Goal: Task Accomplishment & Management: Use online tool/utility

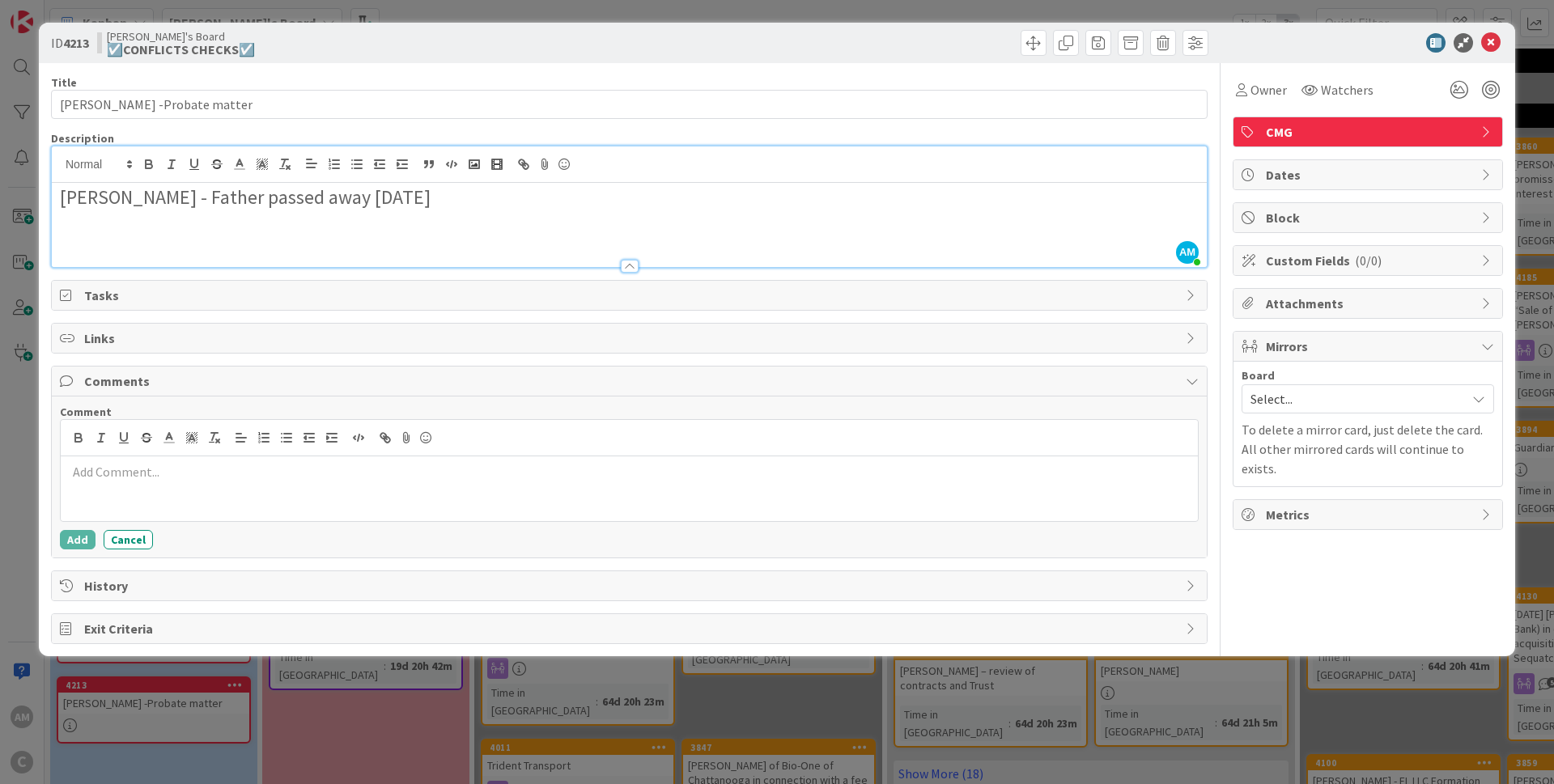
scroll to position [97, 0]
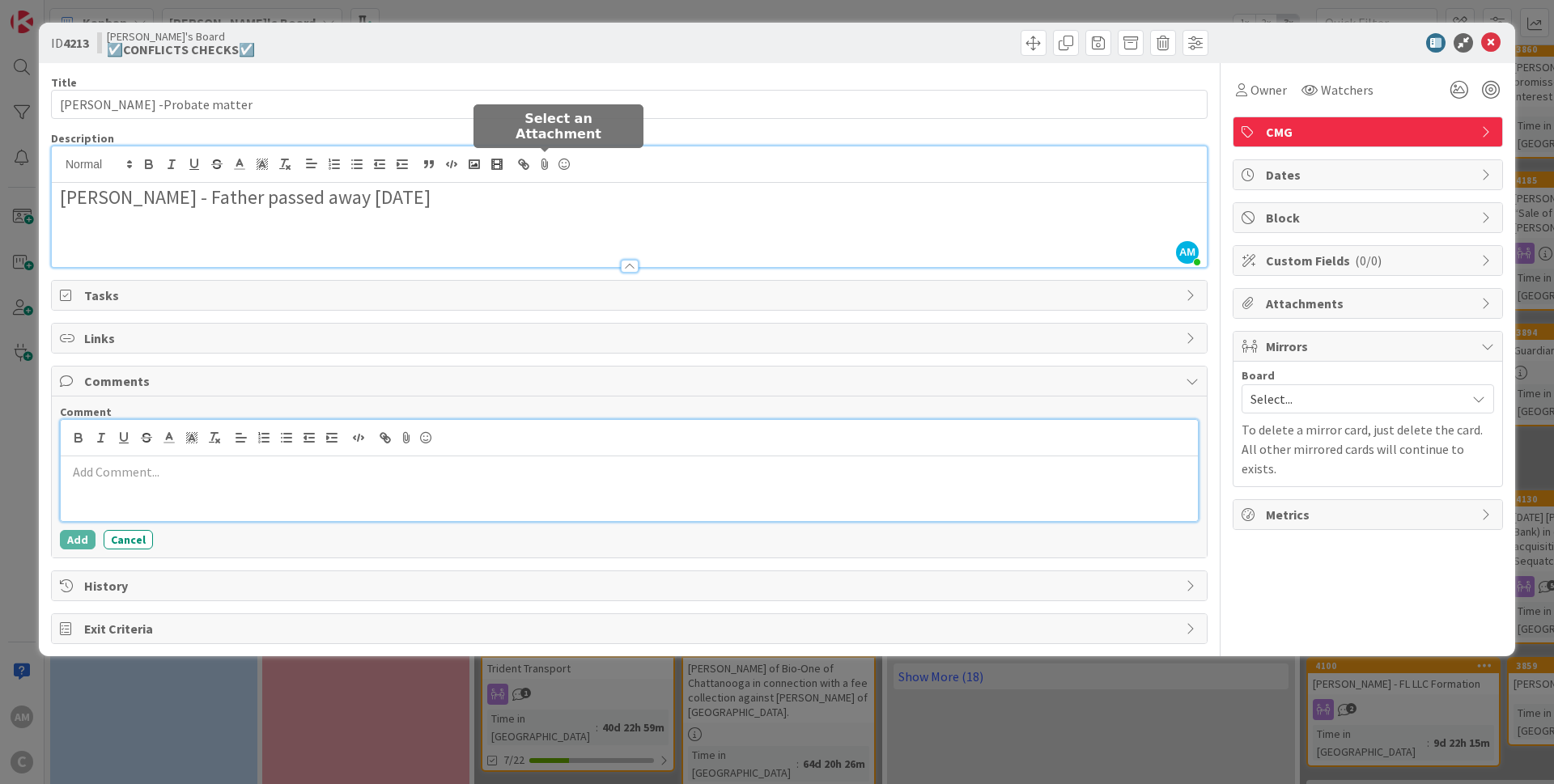
click at [546, 161] on icon at bounding box center [544, 164] width 19 height 23
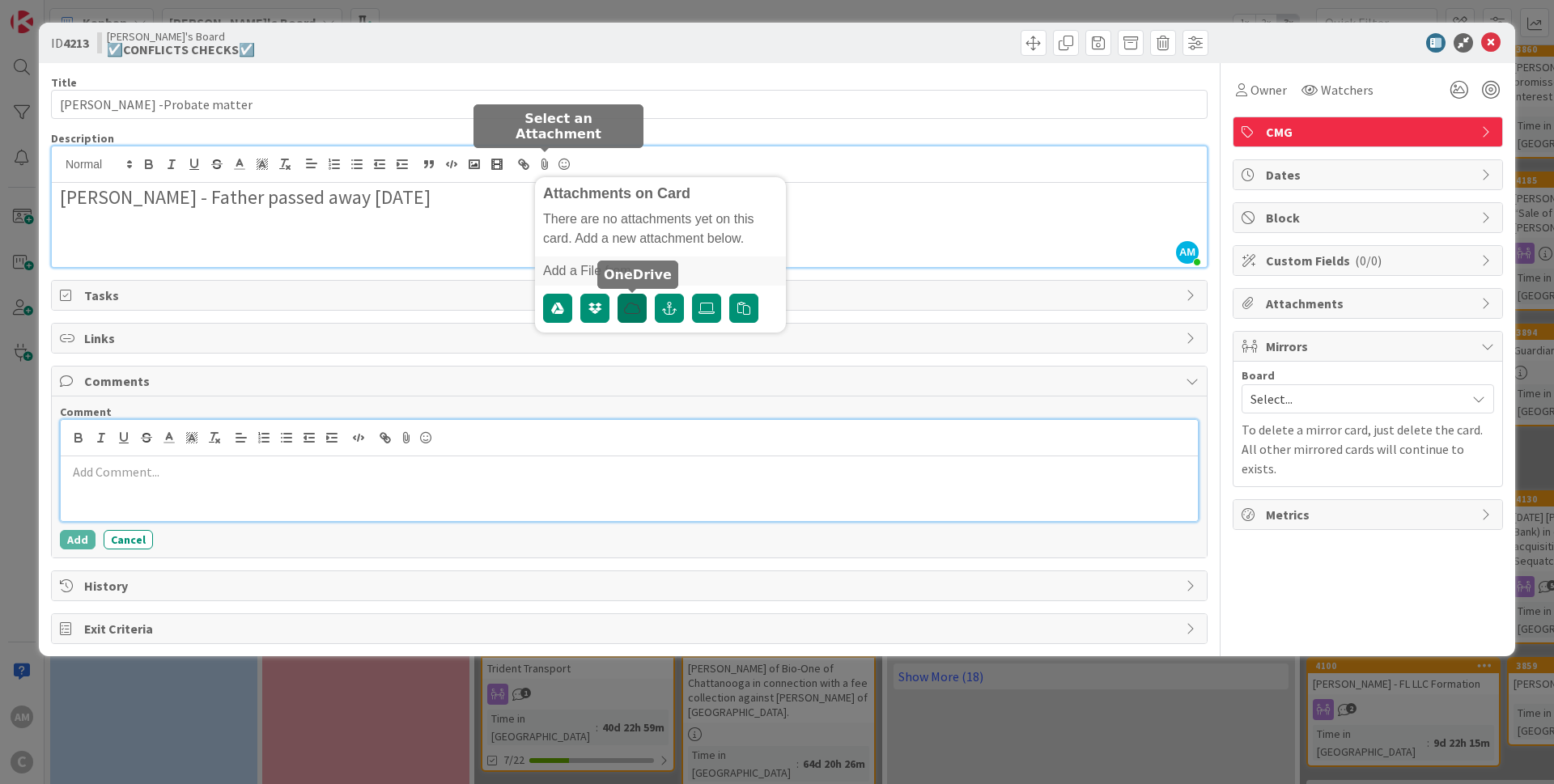
click at [632, 305] on icon "button" at bounding box center [632, 308] width 16 height 13
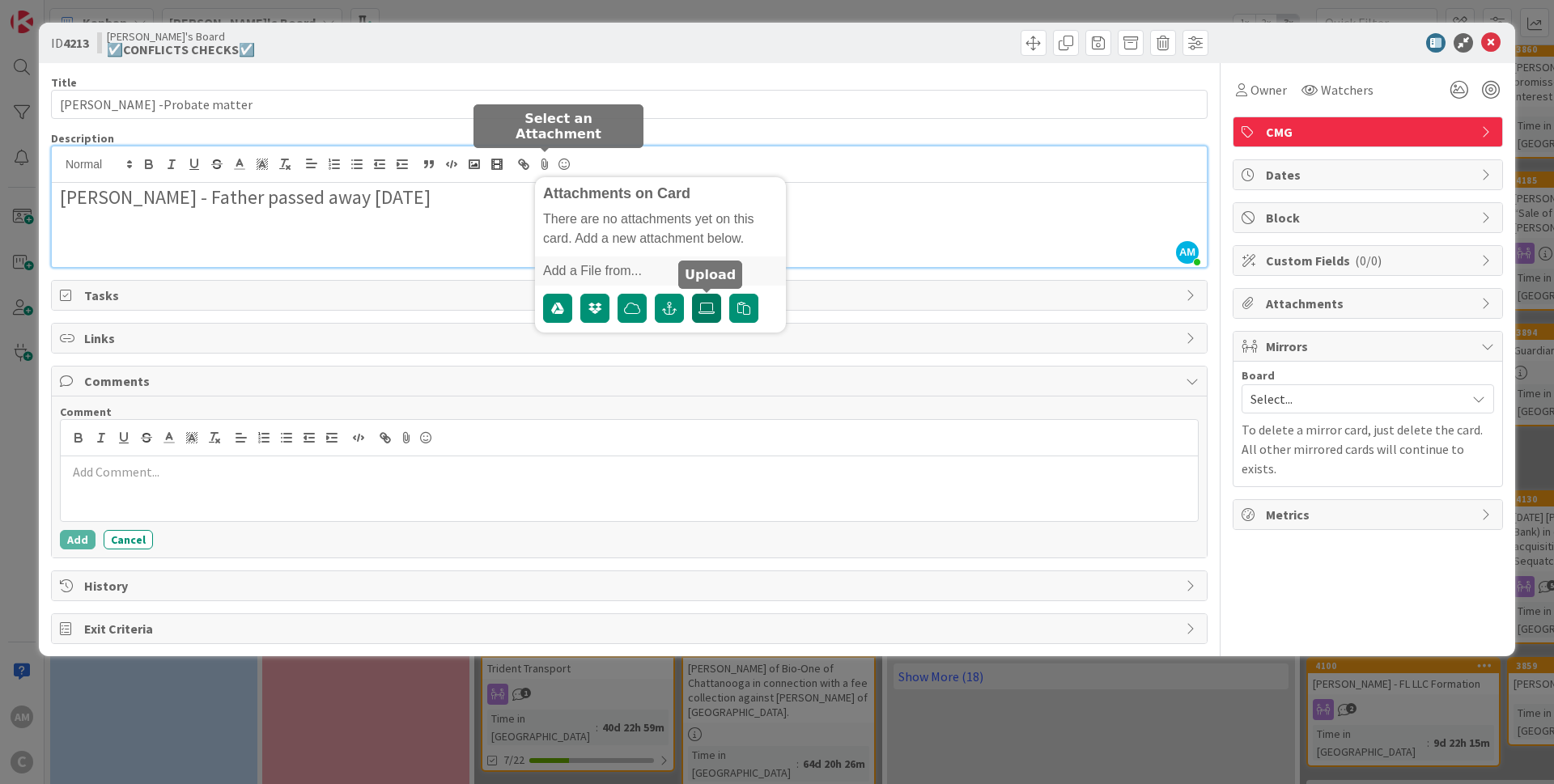
click at [715, 308] on label at bounding box center [706, 308] width 29 height 29
click at [692, 294] on input "file" at bounding box center [692, 294] width 0 height 0
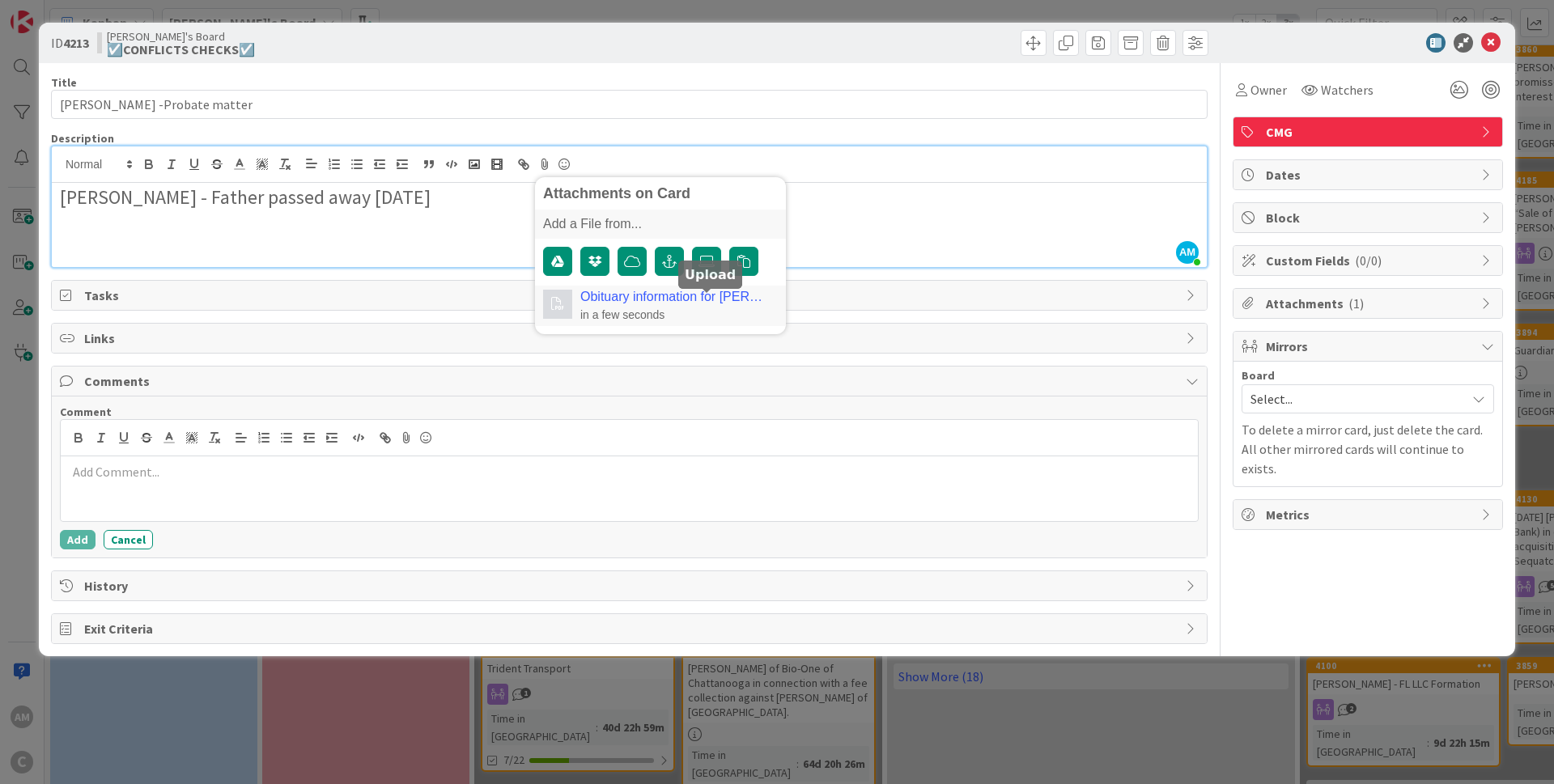
click at [944, 245] on p at bounding box center [629, 242] width 1139 height 19
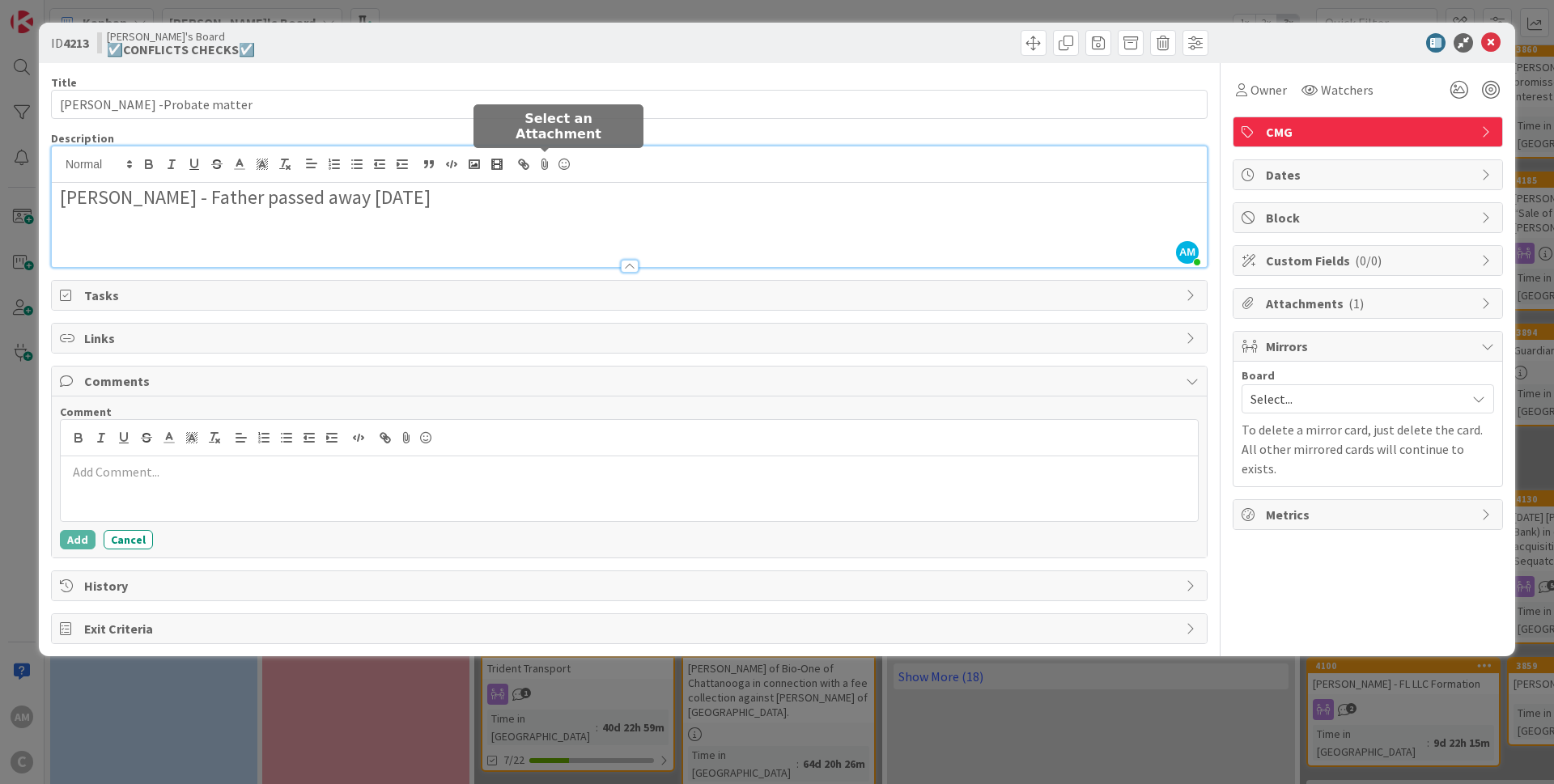
click at [549, 162] on icon at bounding box center [544, 164] width 19 height 23
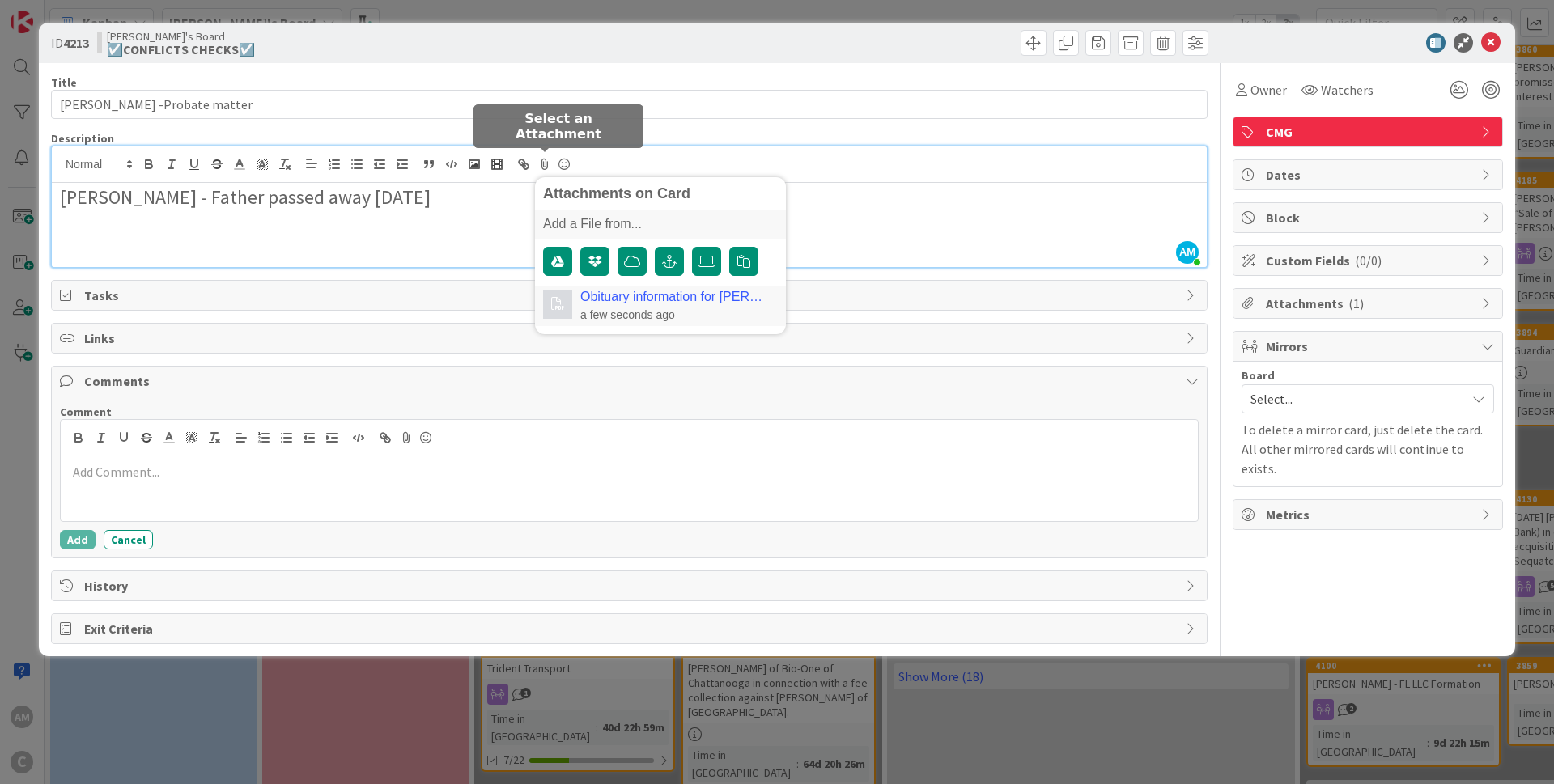
click at [656, 299] on link "Obituary information for [PERSON_NAME].pdf" at bounding box center [675, 297] width 190 height 15
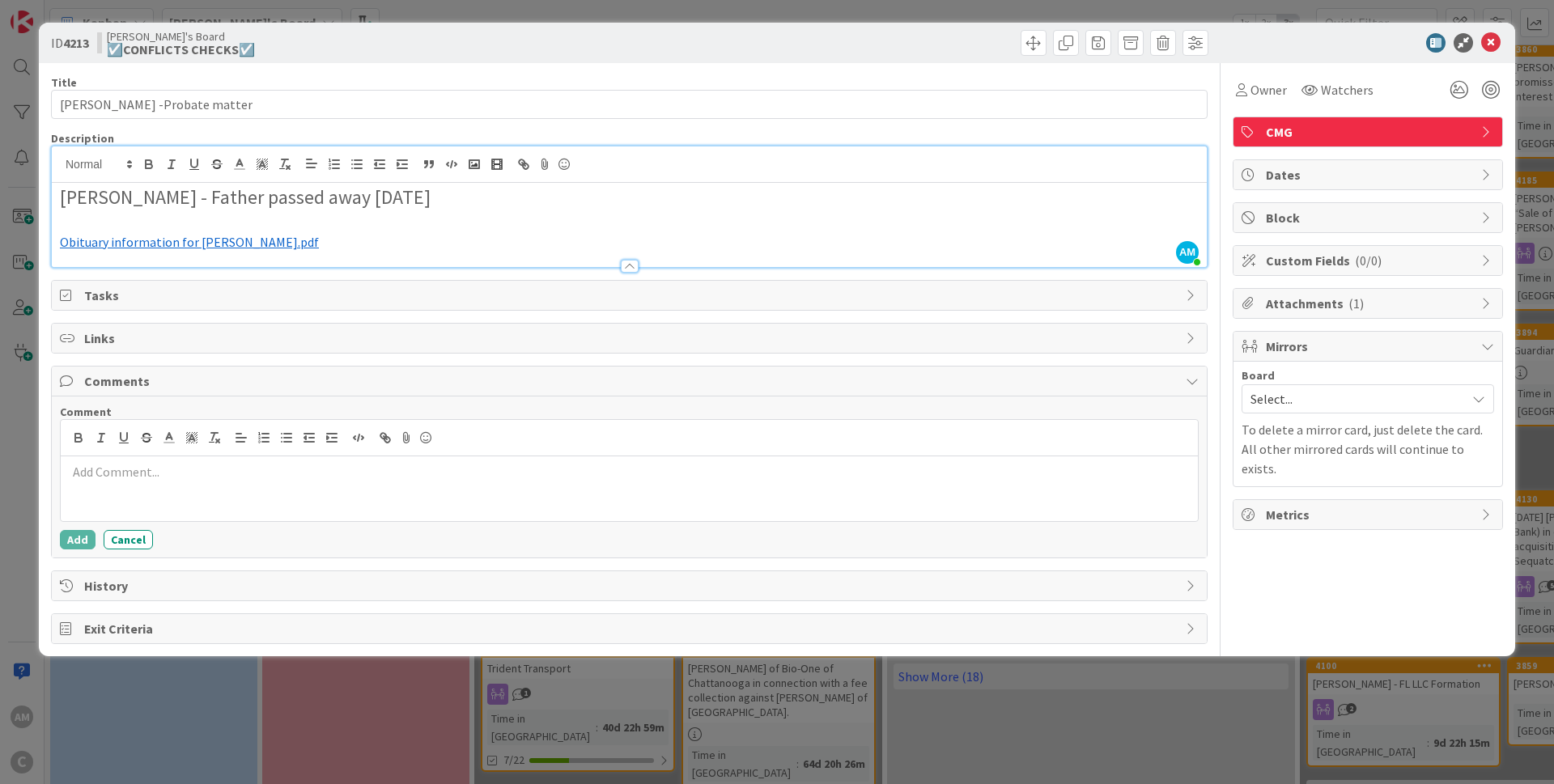
click at [295, 244] on span "Obituary information for [PERSON_NAME].pdf" at bounding box center [189, 242] width 259 height 16
click at [1484, 42] on icon at bounding box center [1490, 42] width 19 height 19
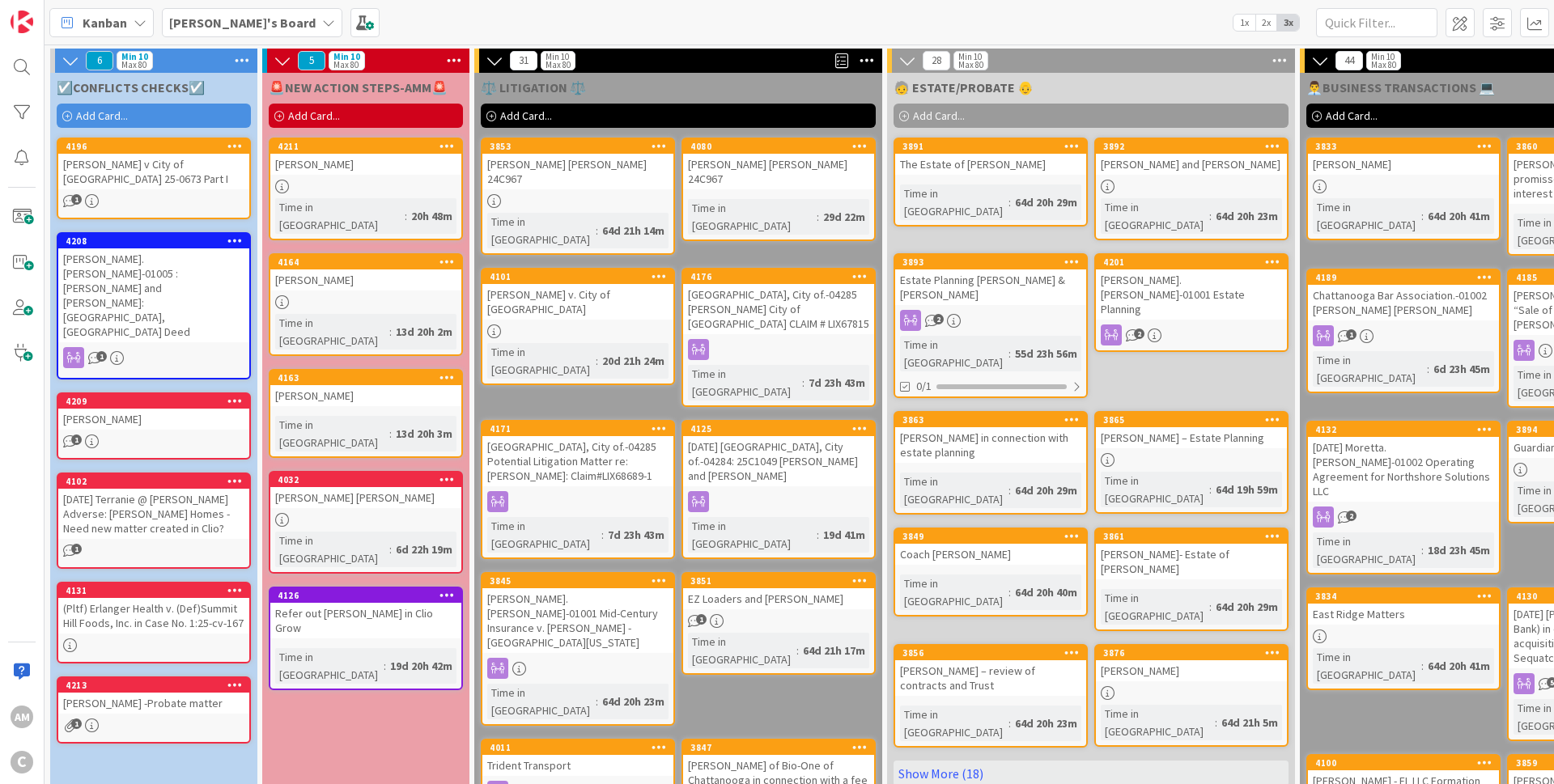
click at [251, 19] on b "[PERSON_NAME]'s Board" at bounding box center [242, 23] width 146 height 16
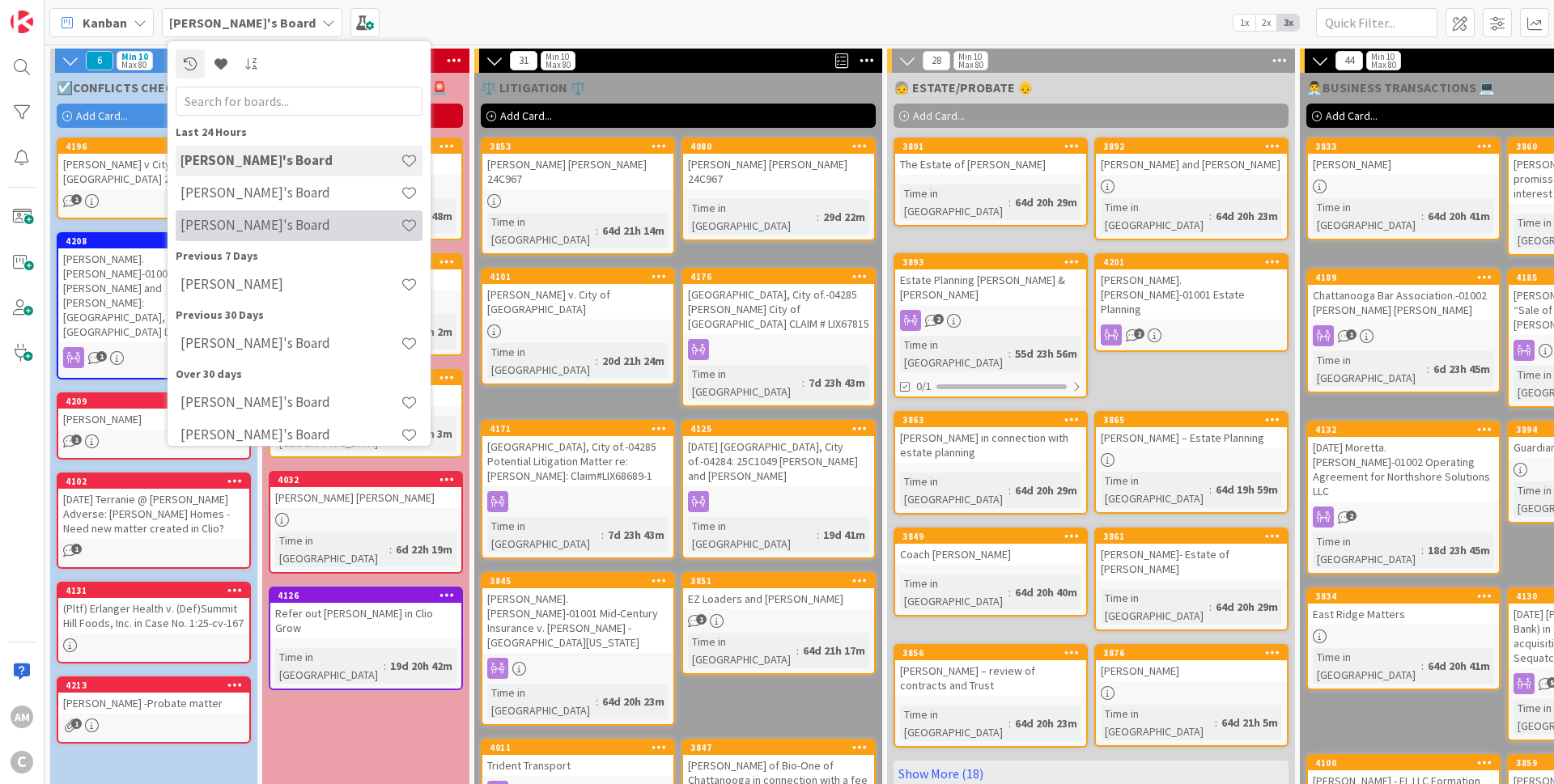
click at [217, 236] on div "[PERSON_NAME]'s Board" at bounding box center [299, 225] width 247 height 31
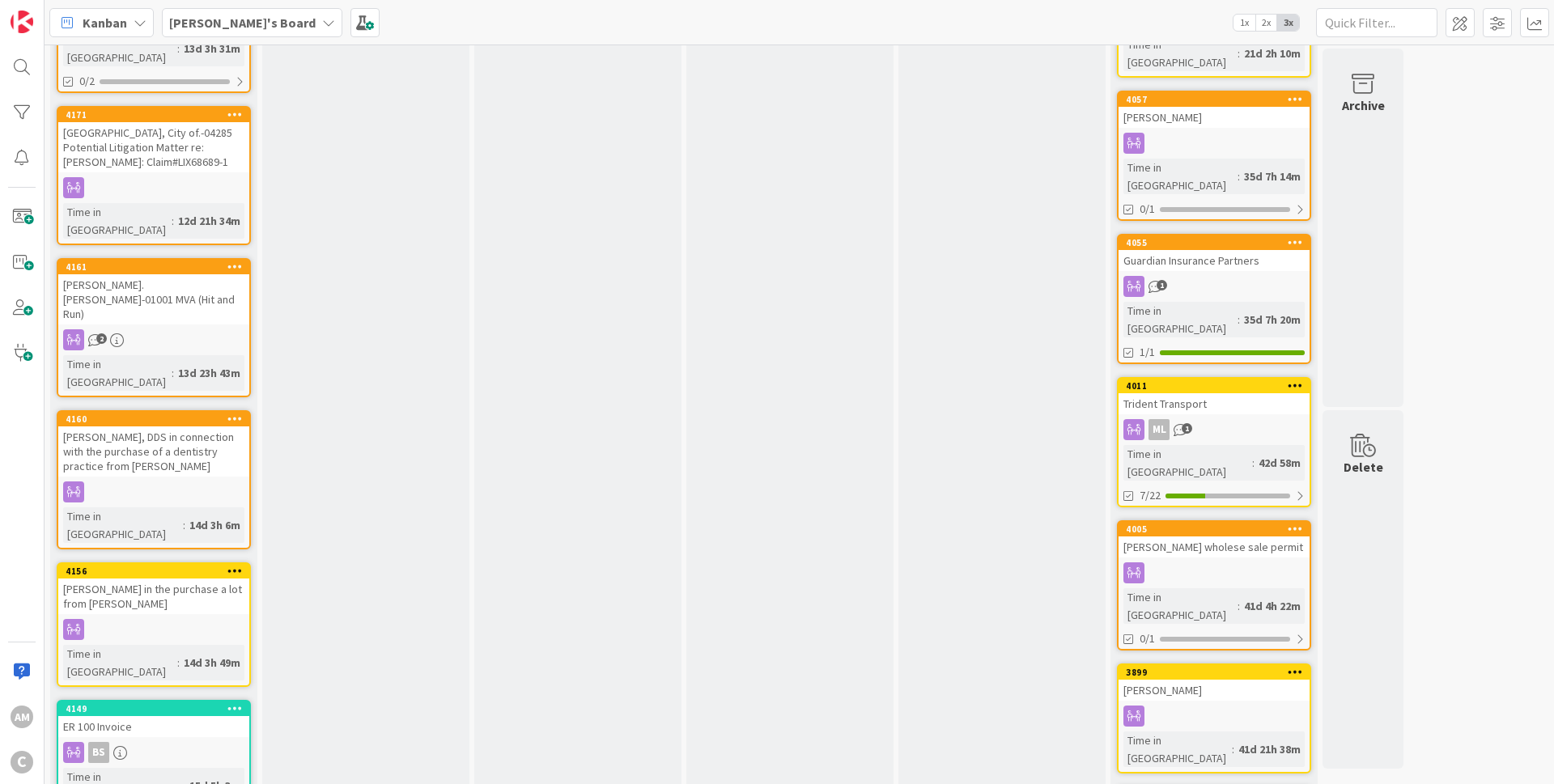
scroll to position [632, 0]
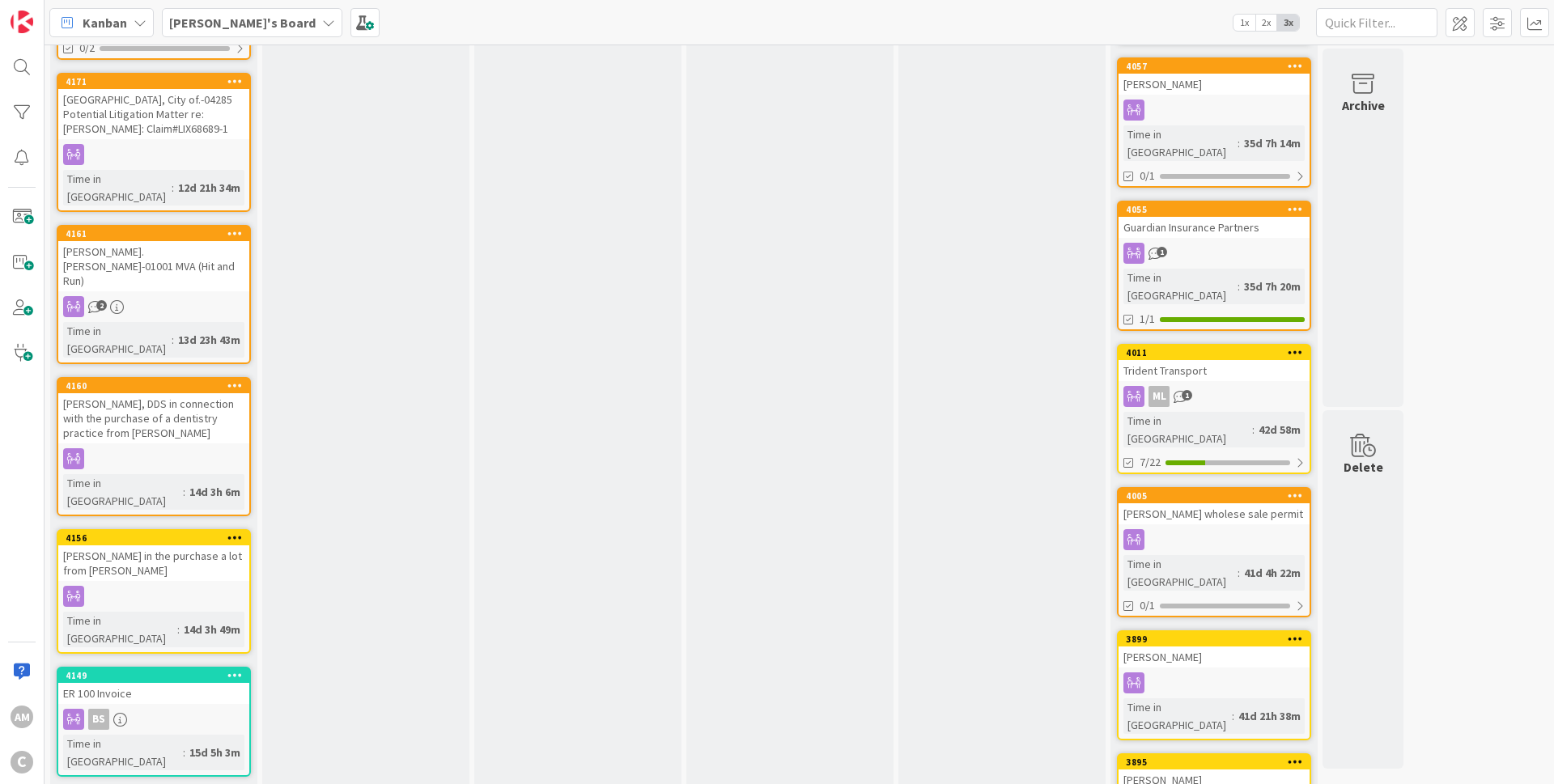
drag, startPoint x: 91, startPoint y: 753, endPoint x: 332, endPoint y: 647, distance: 262.7
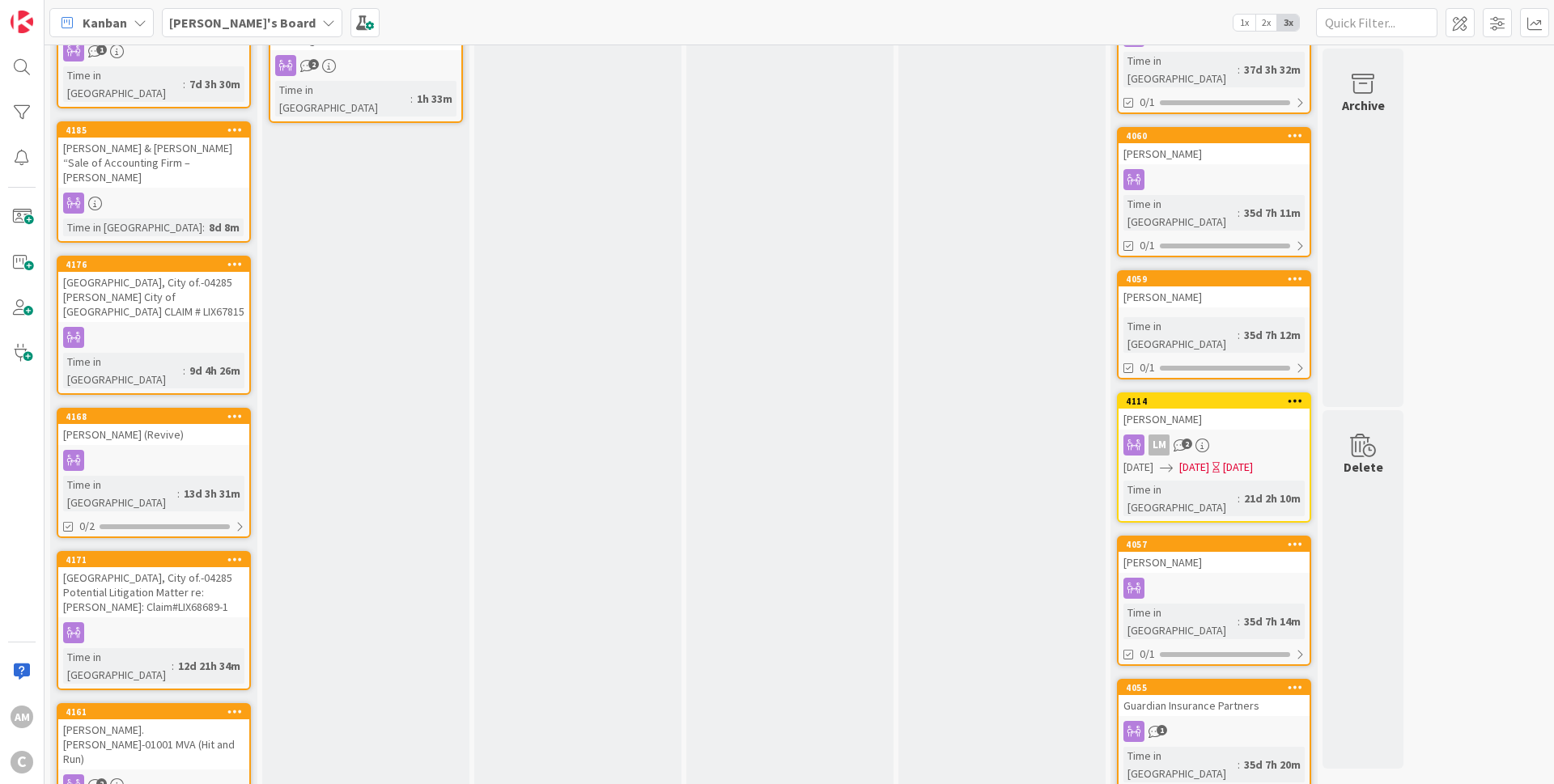
scroll to position [0, 0]
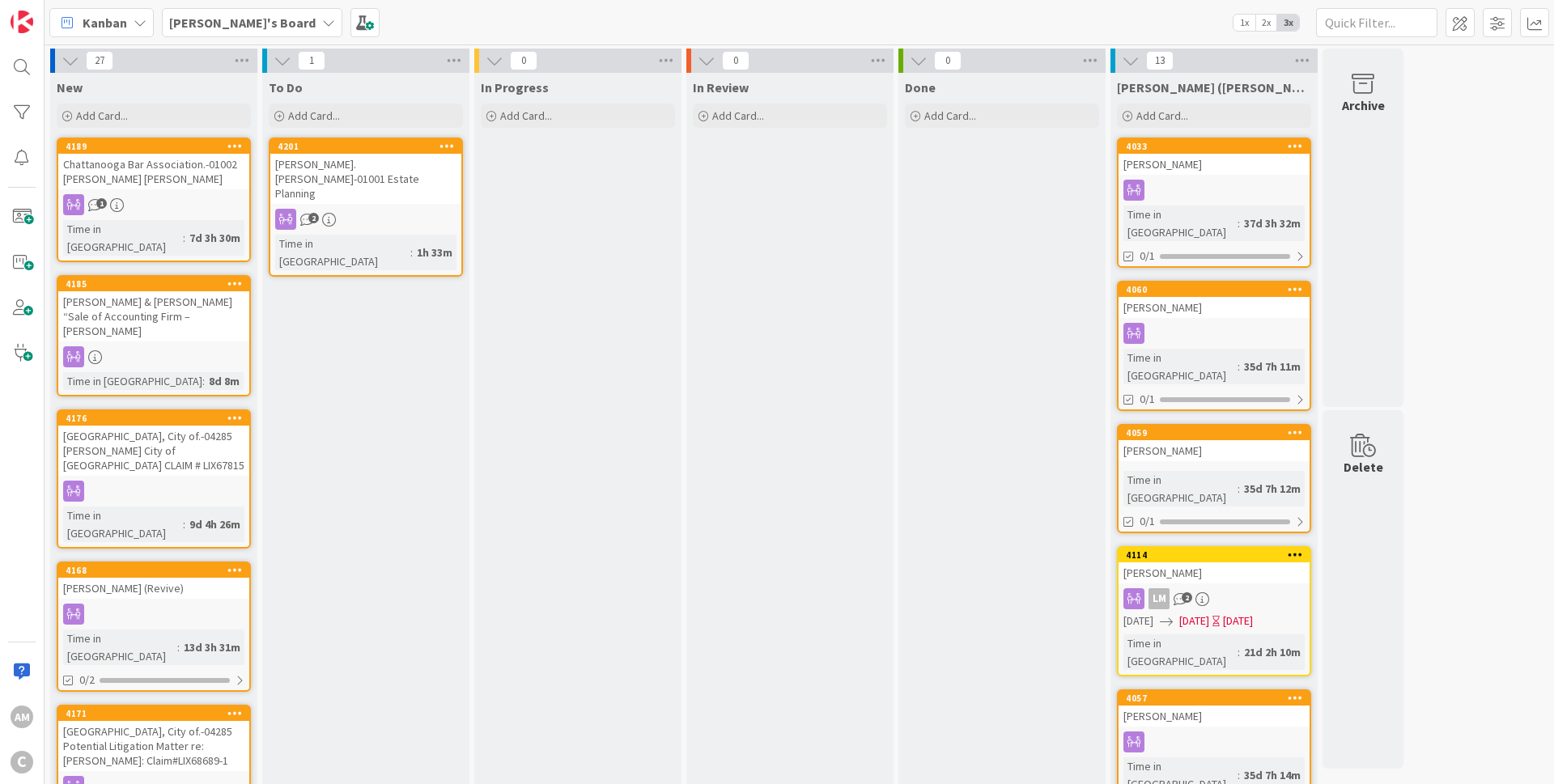
click at [215, 21] on b "[PERSON_NAME]'s Board" at bounding box center [242, 23] width 146 height 16
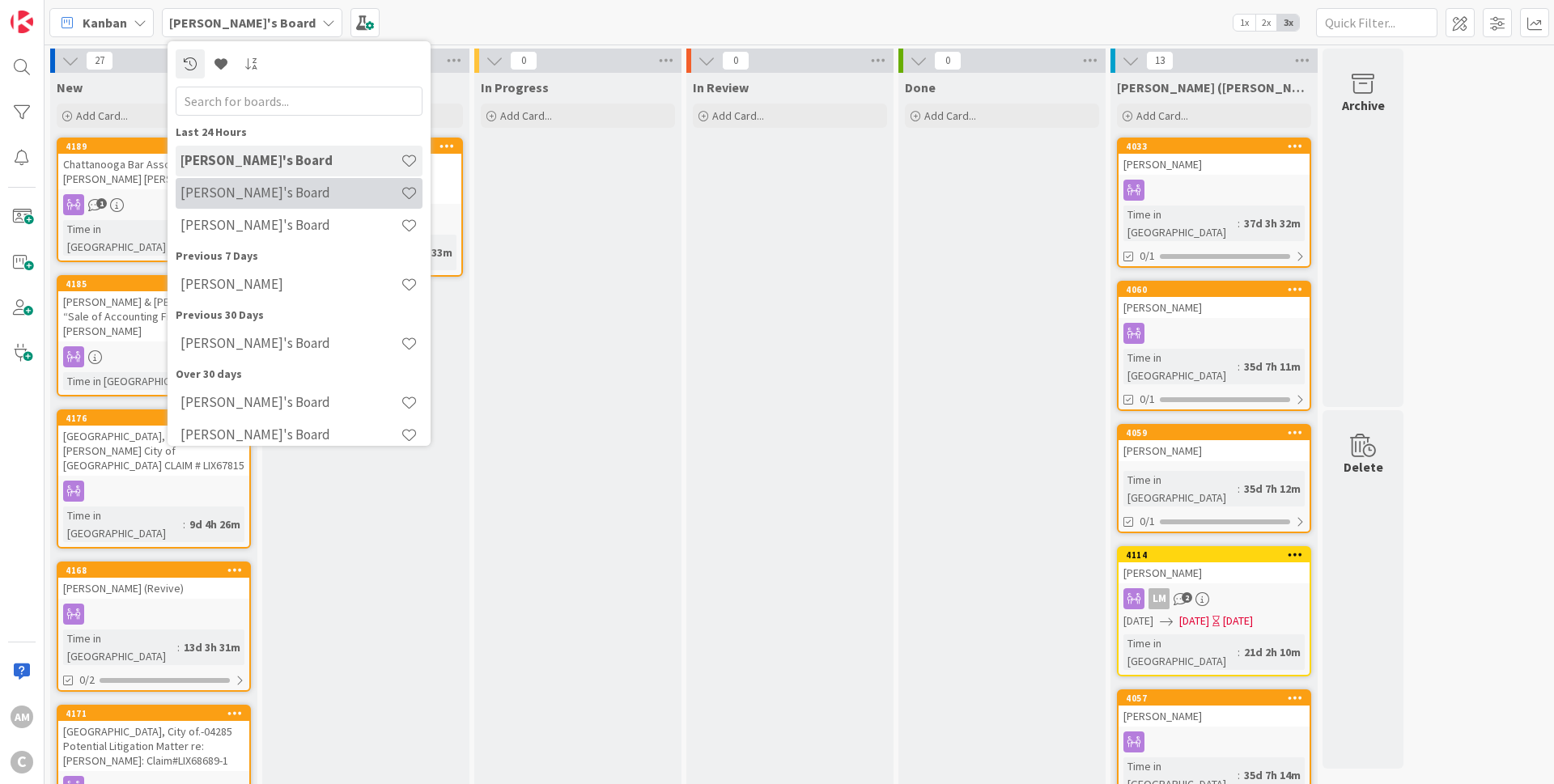
click at [254, 202] on div "[PERSON_NAME]'s Board" at bounding box center [299, 193] width 247 height 31
